Goal: Find specific page/section: Find specific page/section

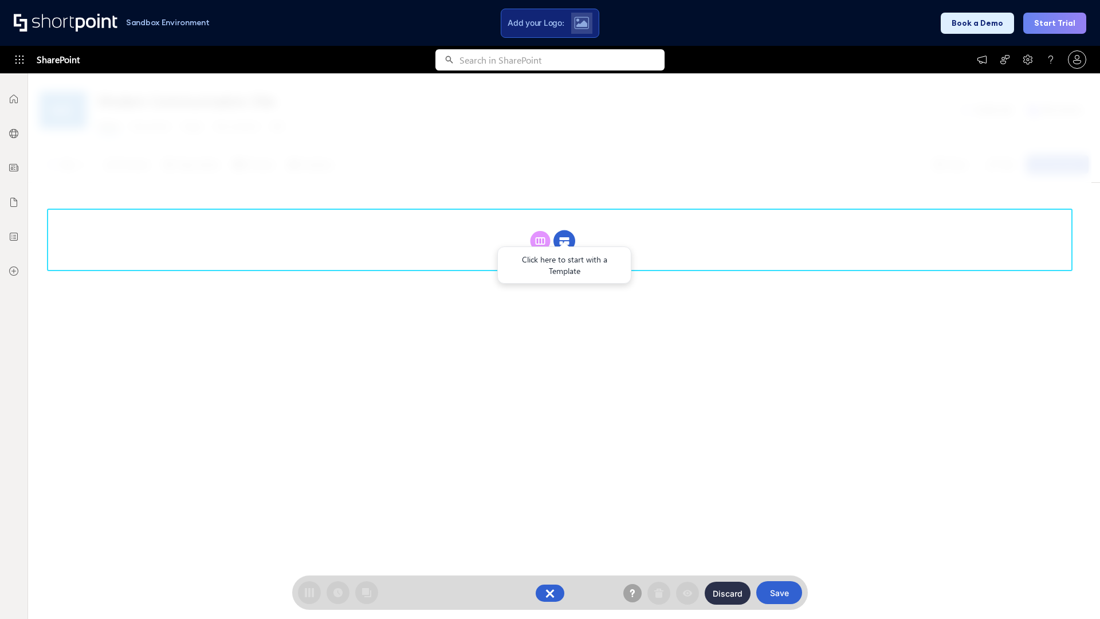
click at [565, 241] on circle at bounding box center [565, 241] width 22 height 22
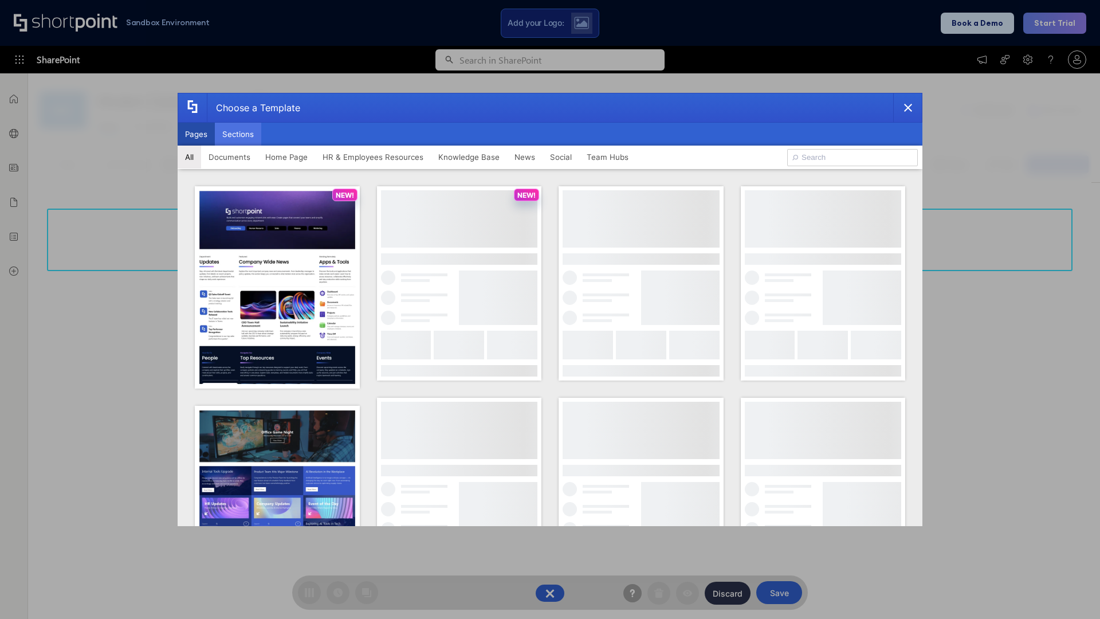
click at [238, 134] on button "Sections" at bounding box center [238, 134] width 46 height 23
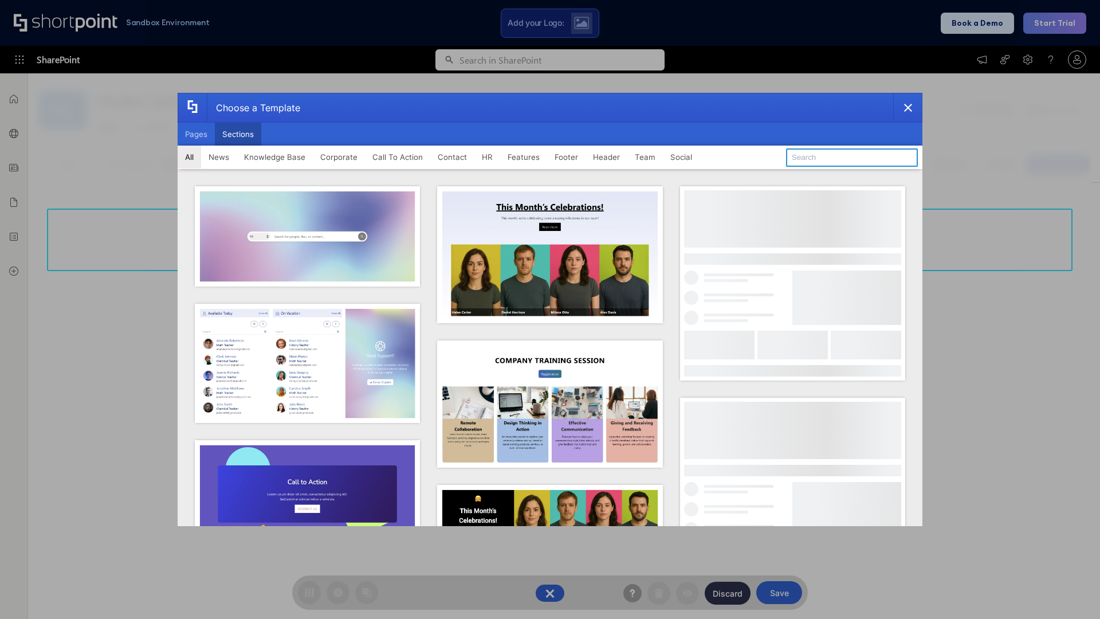
type input "Healthcare Events"
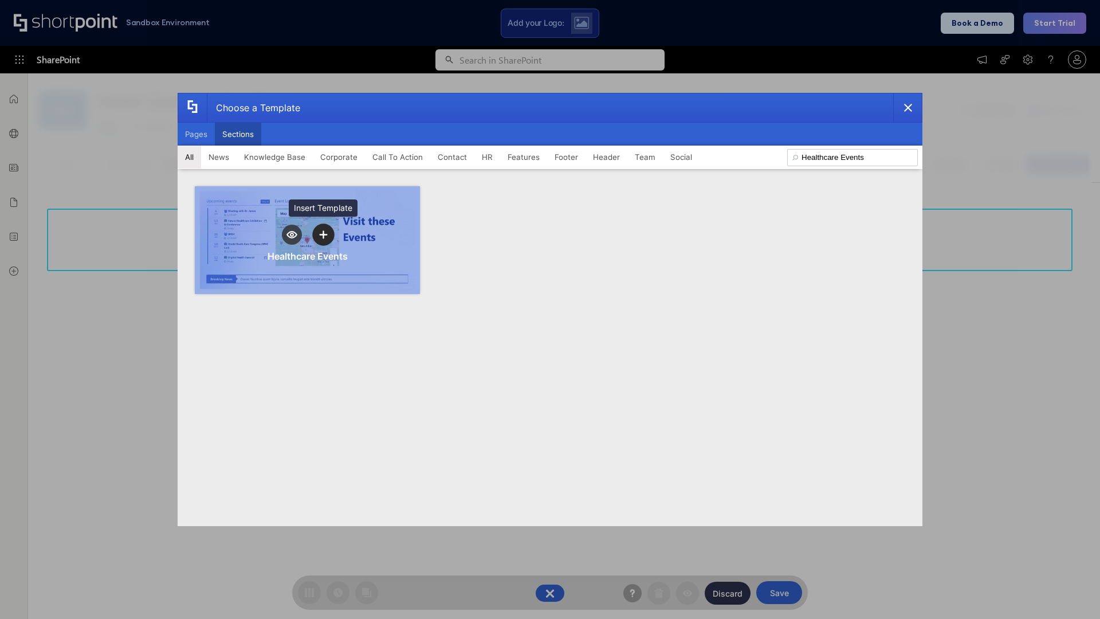
click at [323, 234] on icon "template selector" at bounding box center [323, 234] width 8 height 8
